Goal: Navigation & Orientation: Find specific page/section

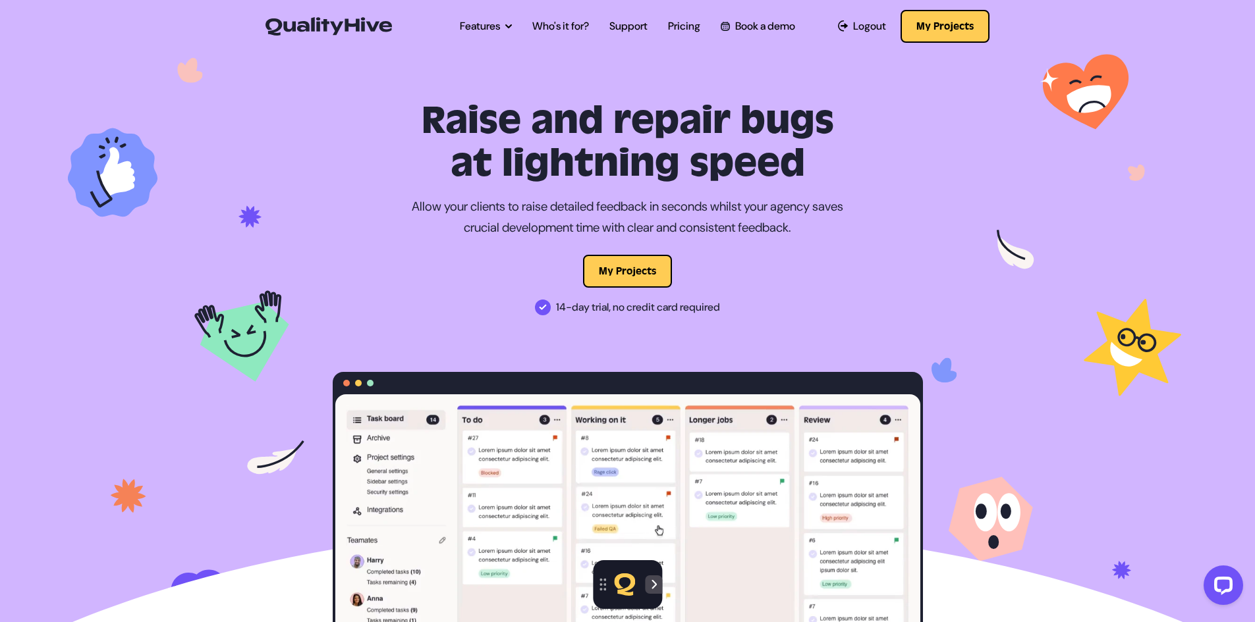
click at [398, 120] on h1 "Raise and repair bugs at lightning speed" at bounding box center [628, 143] width 590 height 86
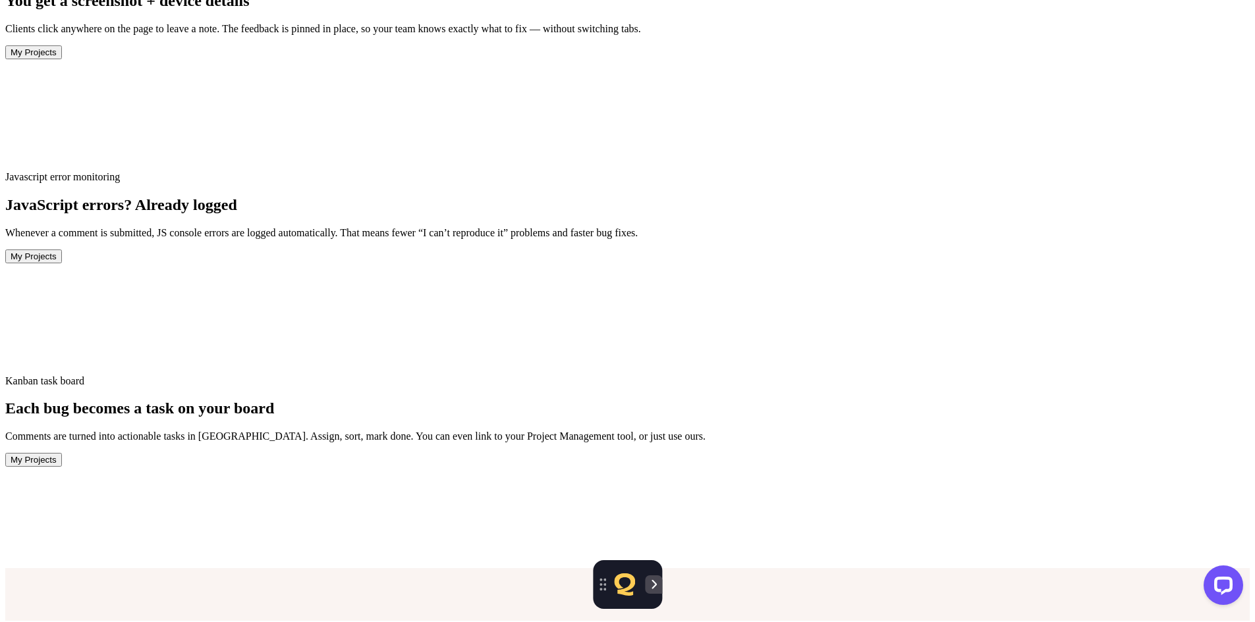
scroll to position [3754, 0]
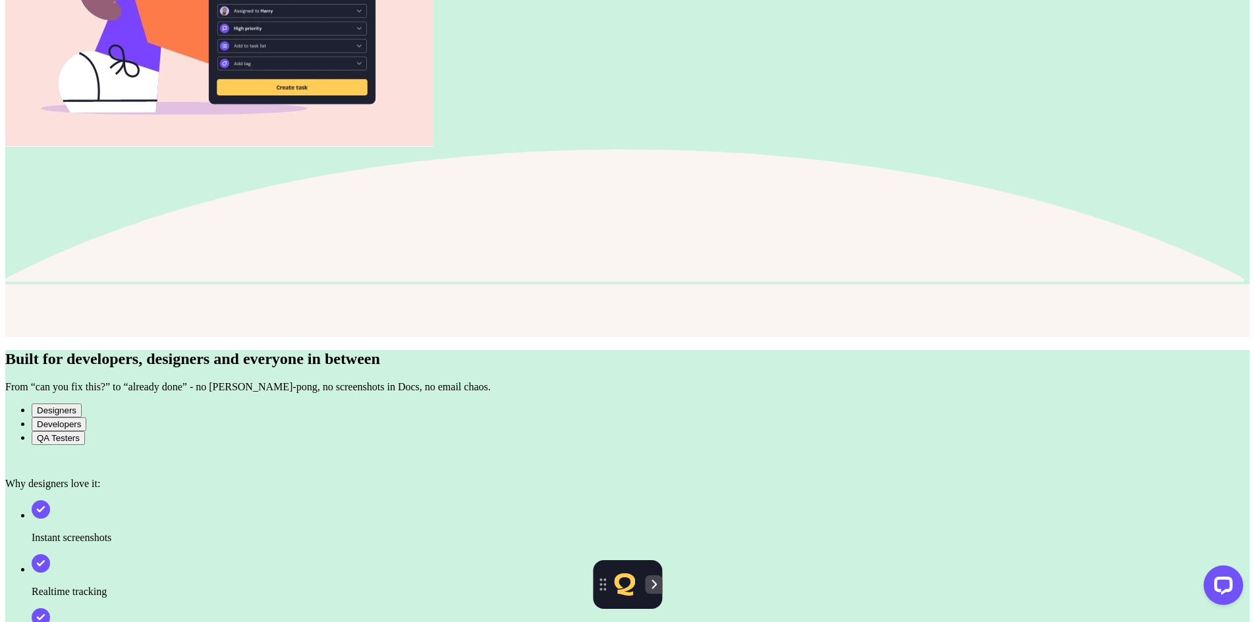
scroll to position [5386, 0]
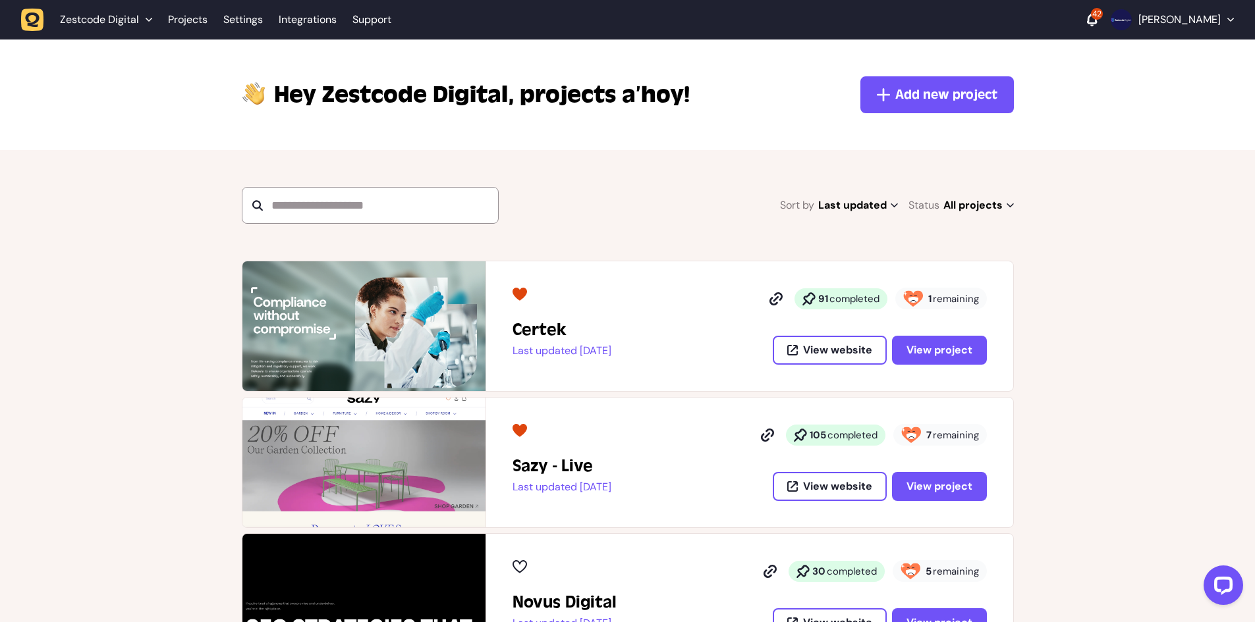
click at [588, 99] on p "Hey Zestcode Digital, projects a’hoy!" at bounding box center [482, 95] width 416 height 32
click at [1097, 20] on icon at bounding box center [1092, 18] width 10 height 11
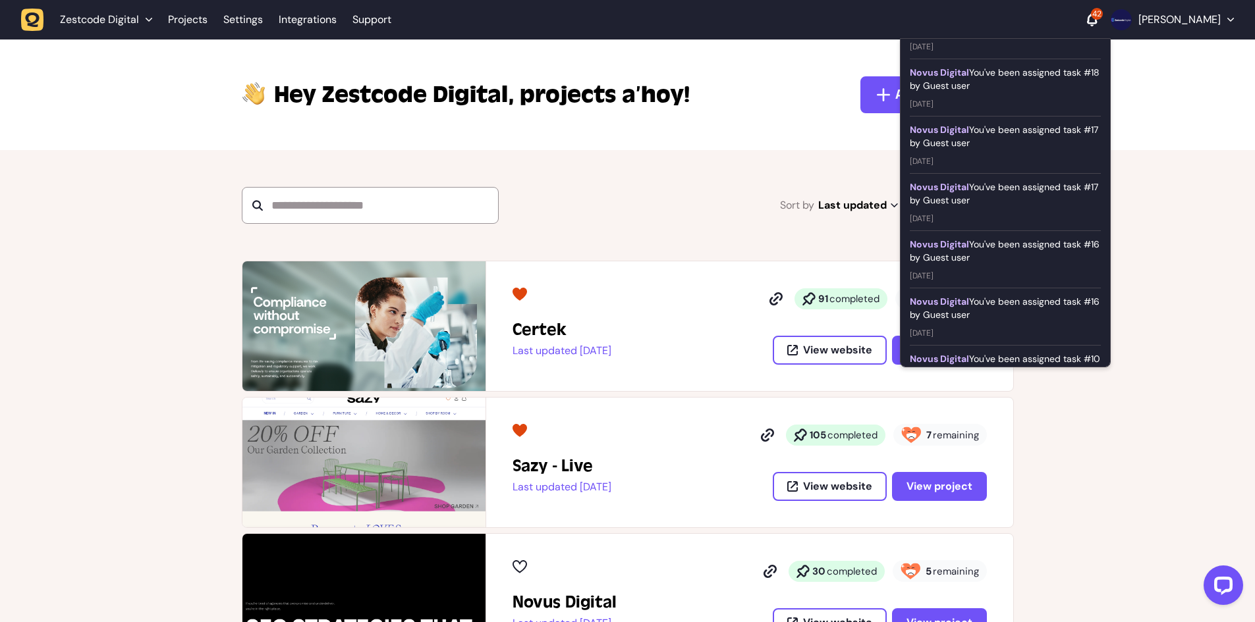
click at [499, 115] on div "Hey Zestcode Digital, projects a’hoy! Add new project" at bounding box center [627, 95] width 1255 height 111
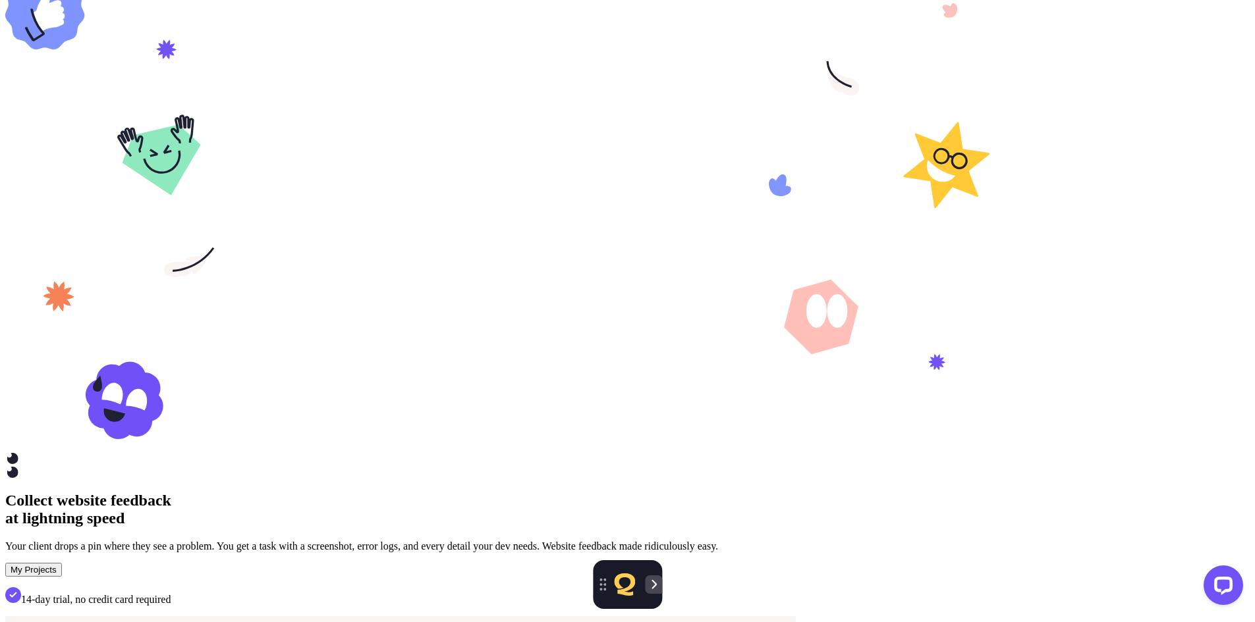
scroll to position [1489, 0]
